Goal: Task Accomplishment & Management: Manage account settings

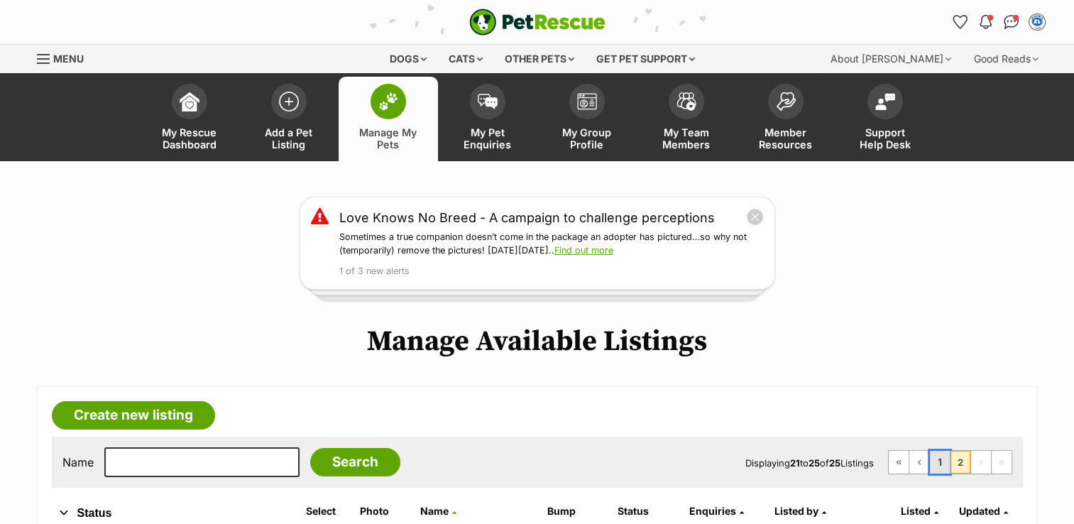
click at [942, 454] on link "1" at bounding box center [940, 462] width 20 height 23
click at [1018, 21] on span "Conversations" at bounding box center [1016, 19] width 7 height 7
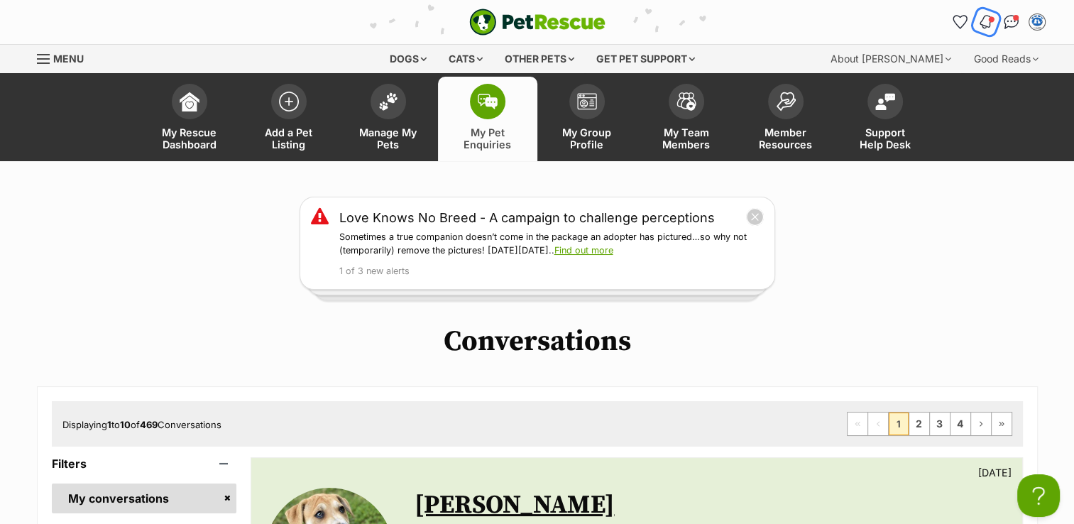
click at [986, 23] on img "Notifications" at bounding box center [986, 21] width 16 height 17
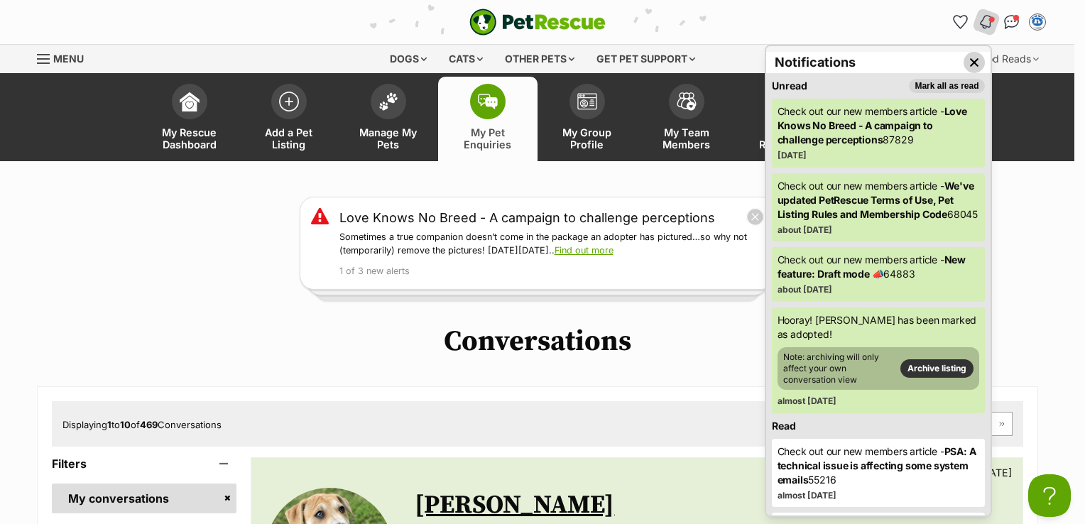
click at [966, 64] on img "Close dropdown" at bounding box center [974, 63] width 16 height 16
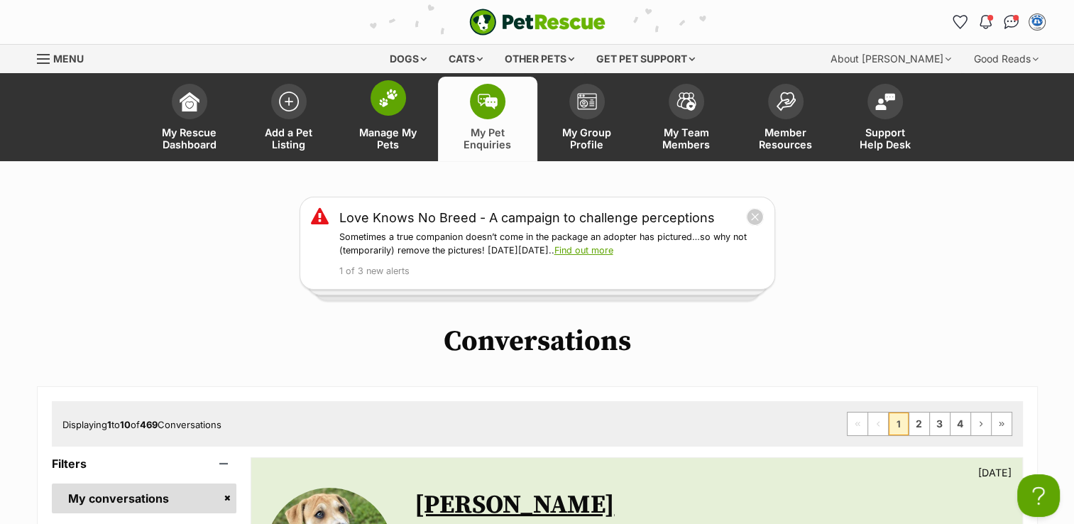
click at [386, 124] on link "Manage My Pets" at bounding box center [388, 119] width 99 height 85
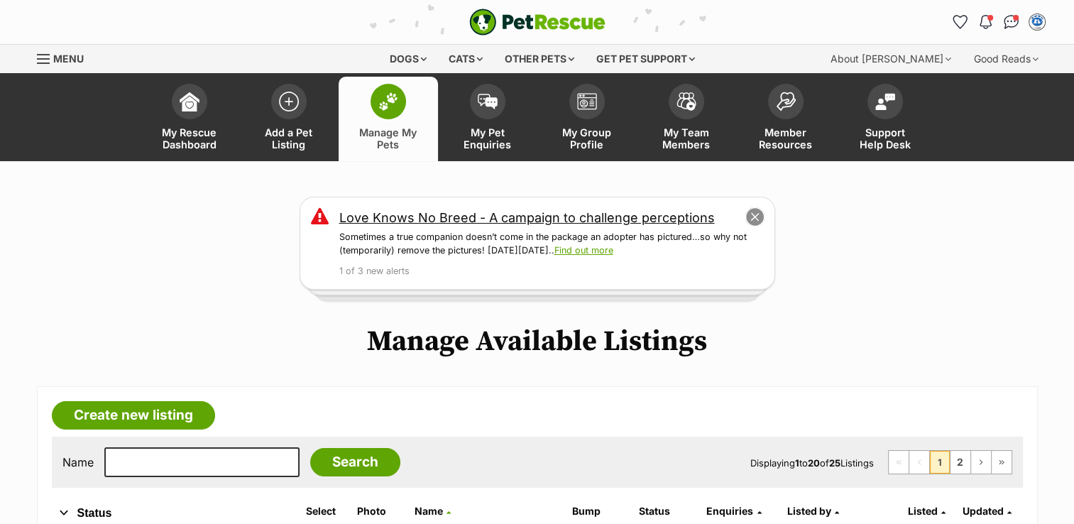
click at [756, 219] on button "close" at bounding box center [755, 217] width 20 height 20
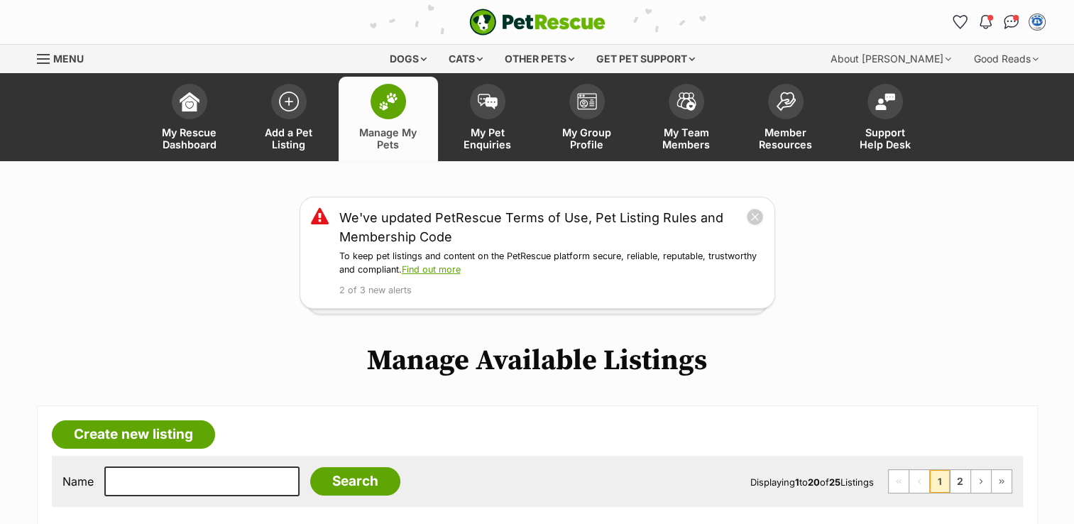
click at [756, 219] on button "close" at bounding box center [755, 217] width 18 height 18
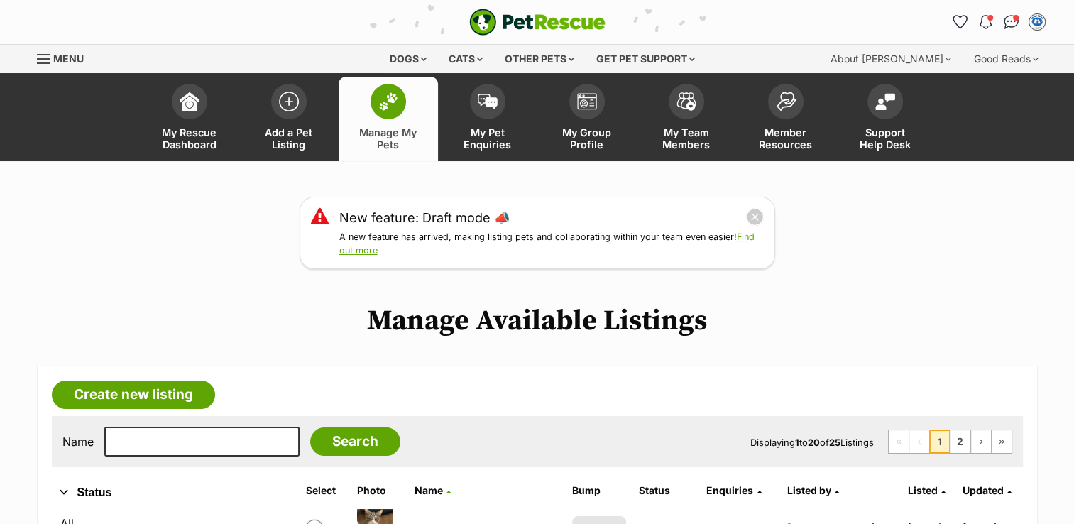
click at [756, 219] on button "close" at bounding box center [755, 217] width 18 height 18
